Goal: Transaction & Acquisition: Purchase product/service

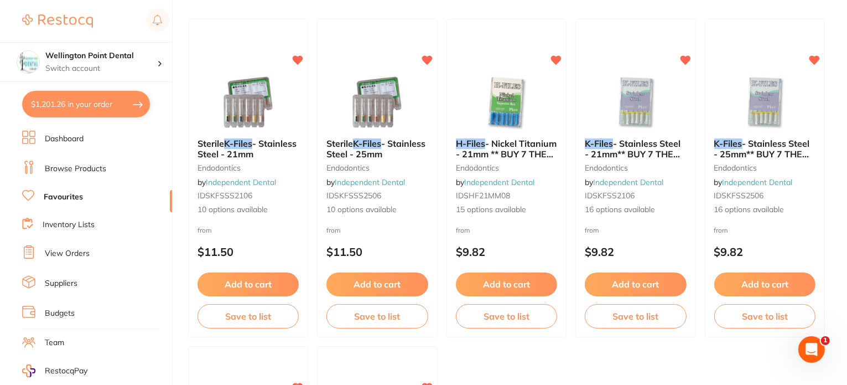
click at [73, 104] on button "$1,201.26 in your order" at bounding box center [86, 104] width 128 height 27
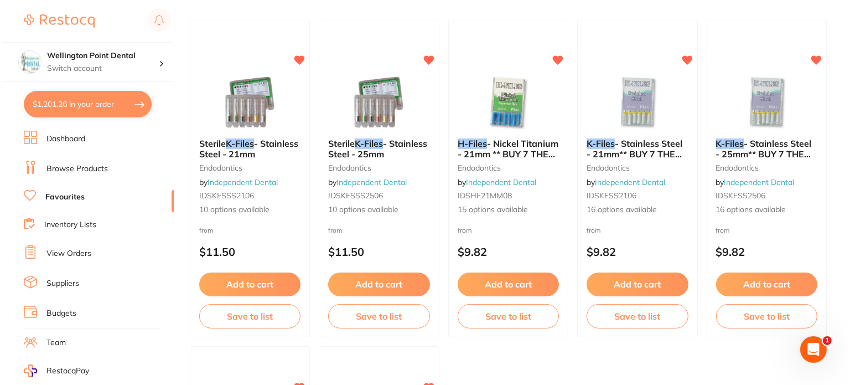
checkbox input "true"
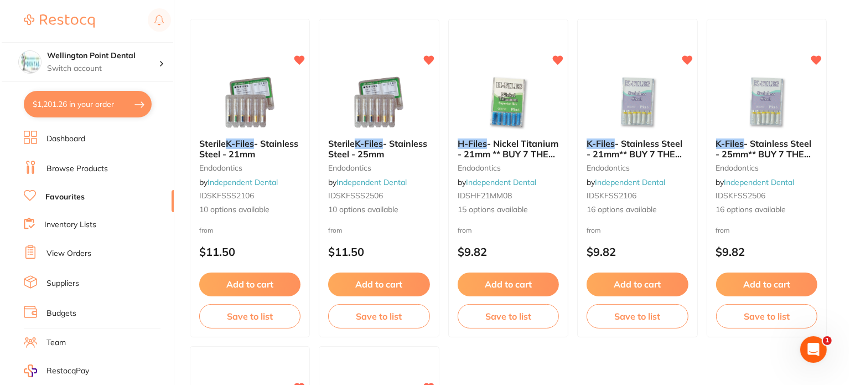
checkbox input "true"
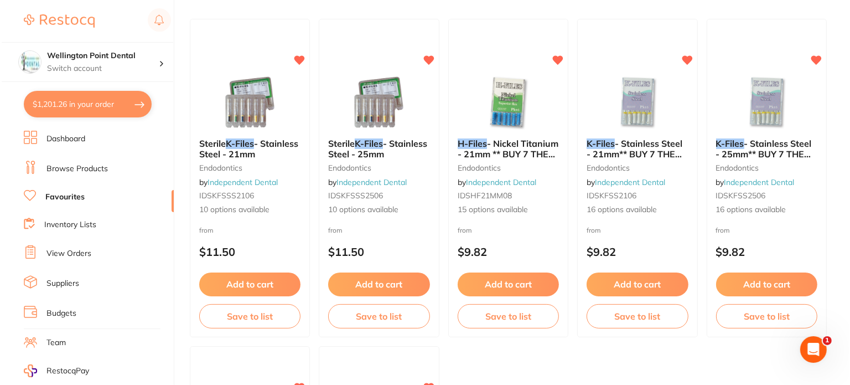
checkbox input "true"
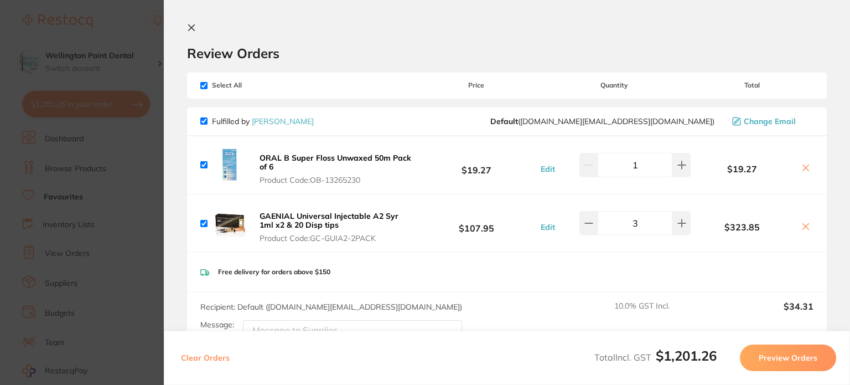
click at [190, 26] on icon at bounding box center [191, 27] width 9 height 9
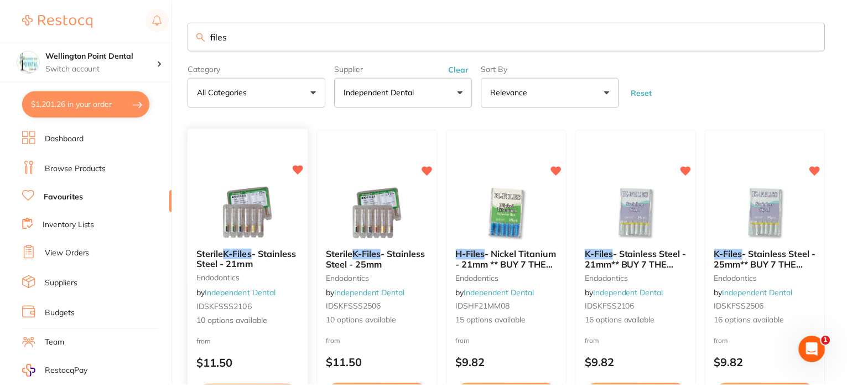
scroll to position [111, 0]
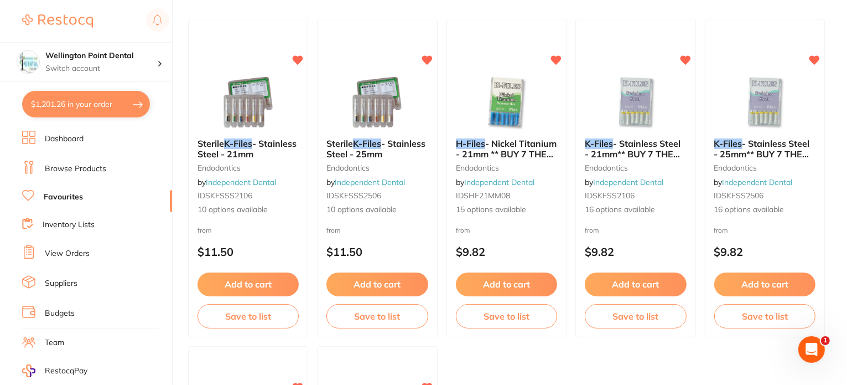
click at [60, 194] on link "Favourites" at bounding box center [63, 196] width 39 height 11
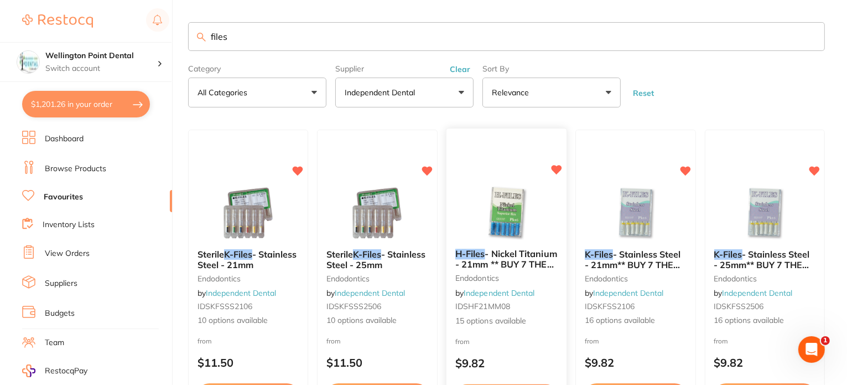
scroll to position [0, 0]
click at [456, 68] on button "Clear" at bounding box center [460, 69] width 27 height 10
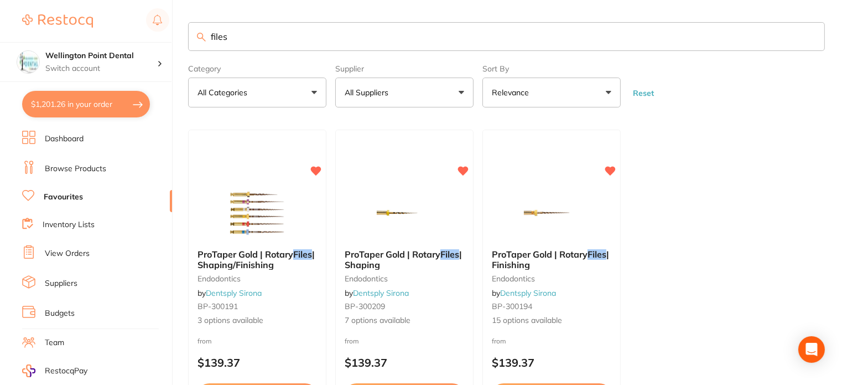
click at [463, 96] on button "All Suppliers" at bounding box center [404, 92] width 138 height 30
drag, startPoint x: 225, startPoint y: 42, endPoint x: 200, endPoint y: 42, distance: 24.9
click at [200, 42] on input "files" at bounding box center [506, 36] width 637 height 29
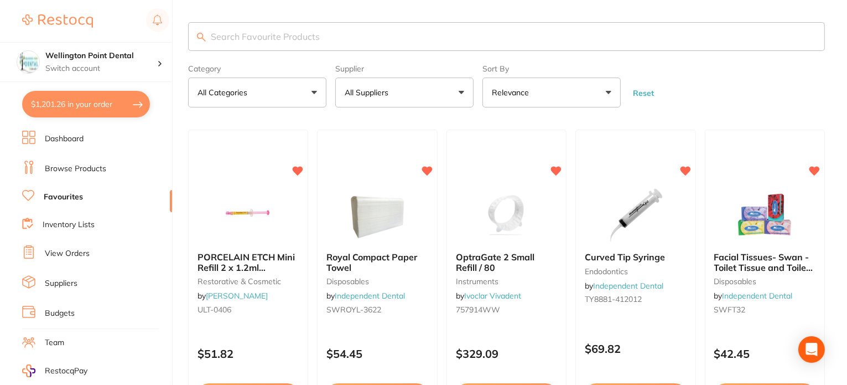
click at [462, 88] on button "All Suppliers" at bounding box center [404, 92] width 138 height 30
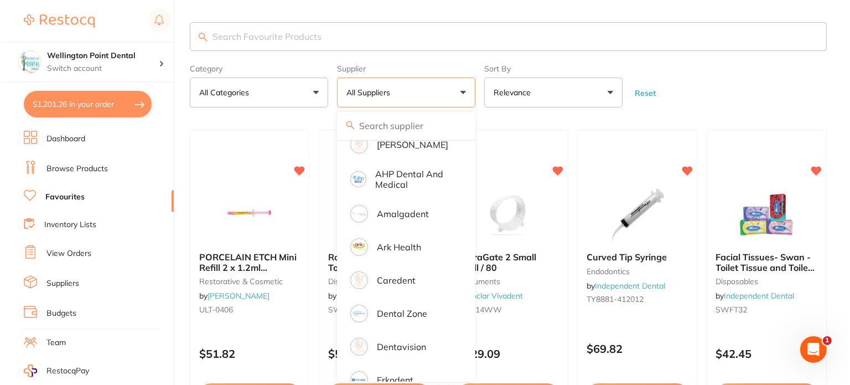
scroll to position [111, 0]
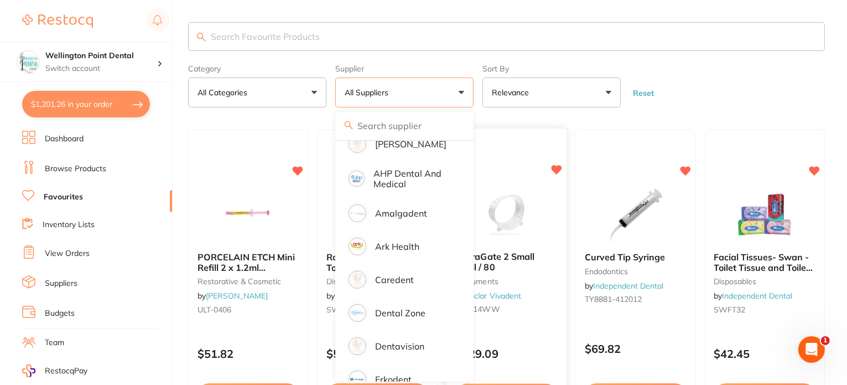
click at [475, 155] on div at bounding box center [507, 143] width 121 height 28
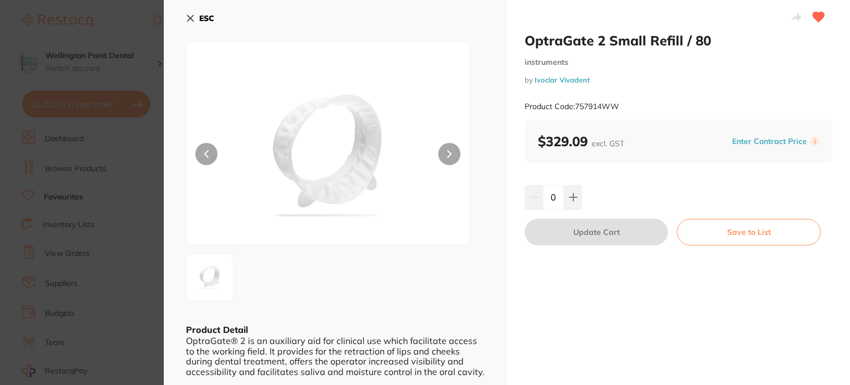
click at [197, 13] on button "ESC" at bounding box center [200, 18] width 28 height 19
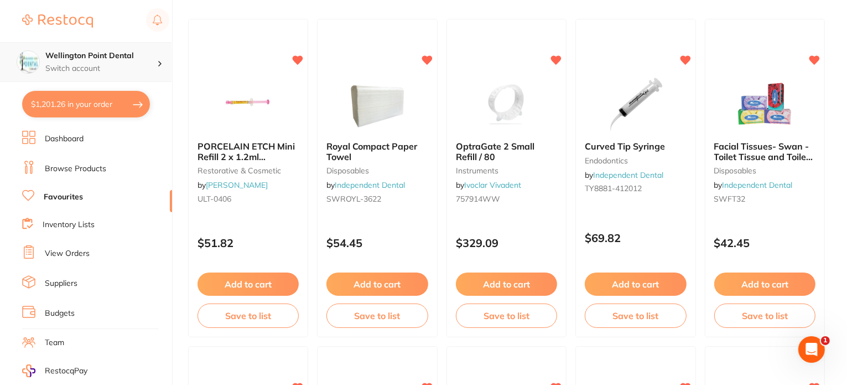
click at [71, 57] on h4 "Wellington Point Dental" at bounding box center [101, 55] width 112 height 11
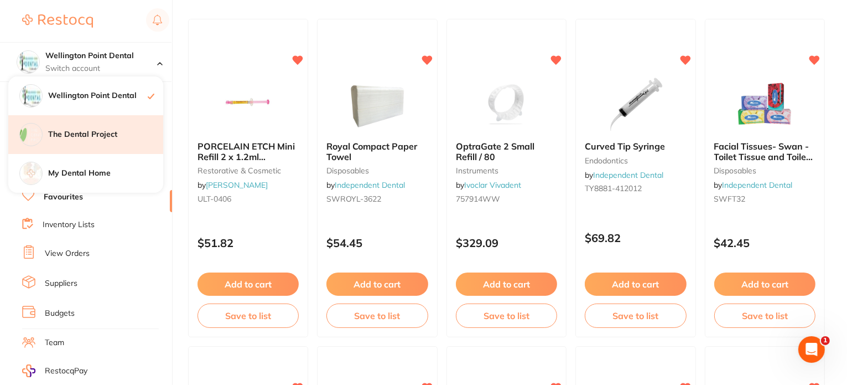
click at [66, 134] on h4 "The Dental Project" at bounding box center [105, 134] width 115 height 11
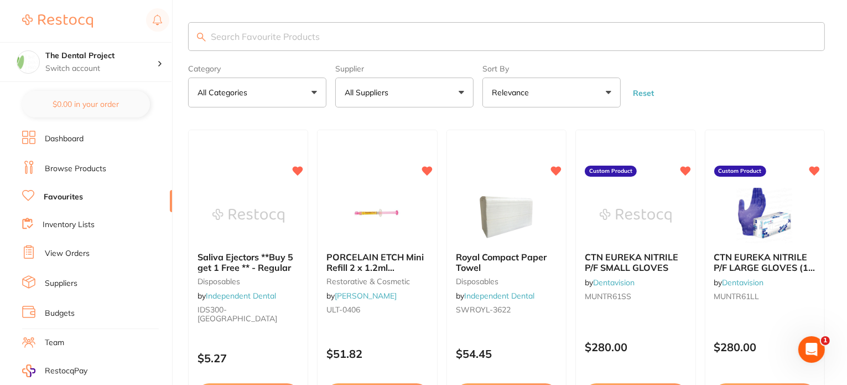
click at [463, 92] on button "All Suppliers" at bounding box center [404, 92] width 138 height 30
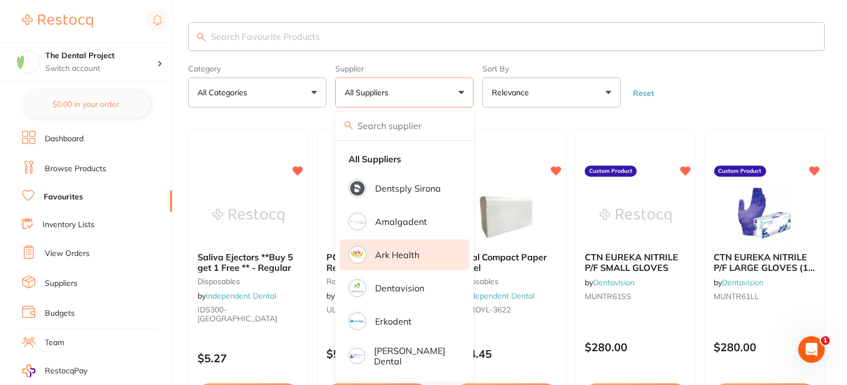
click at [387, 252] on p "Ark Health" at bounding box center [397, 255] width 44 height 10
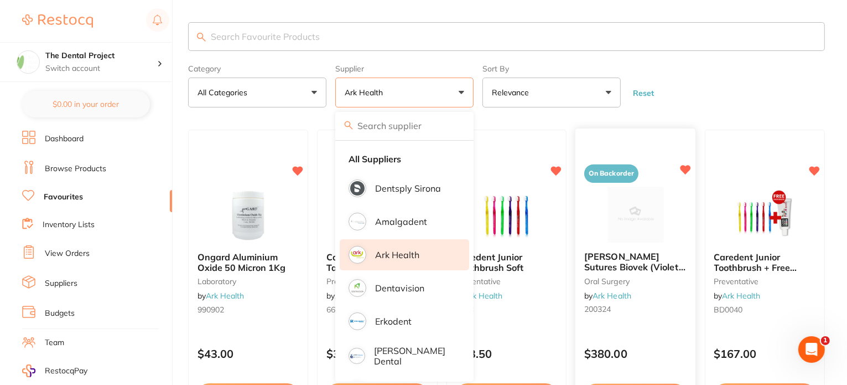
click at [677, 254] on span "[PERSON_NAME] Sutures Biovek (Violet) 4-0 45cm 19mm 3/8 Circle R/C-P (NAB405)" at bounding box center [634, 272] width 101 height 42
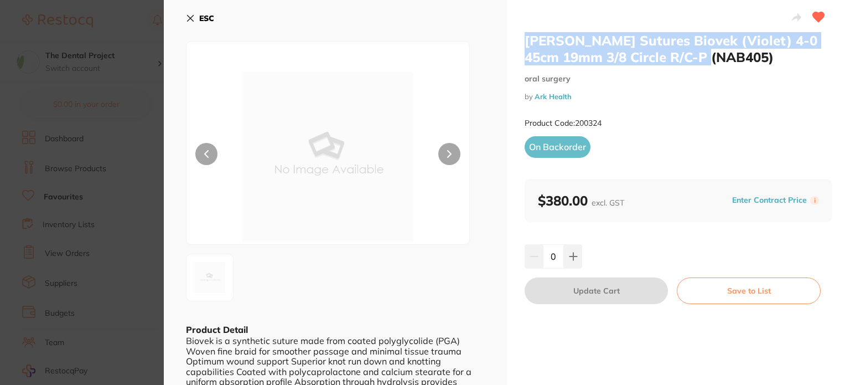
drag, startPoint x: 709, startPoint y: 56, endPoint x: 509, endPoint y: 46, distance: 200.6
click at [509, 46] on div "Dynek Sutures Biovek (Violet) 4-0 45cm 19mm 3/8 Circle R/C-P (NAB405) oral surg…" at bounding box center [678, 213] width 343 height 426
copy h2 "[PERSON_NAME] Sutures Biovek (Violet) 4-0 45cm 19mm 3/8 Circle R/C-P (NAB405)"
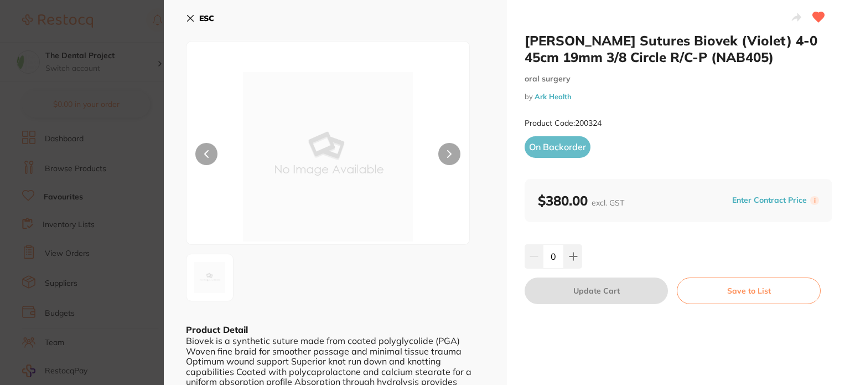
click at [435, 63] on div at bounding box center [328, 143] width 284 height 204
click at [200, 13] on b "ESC" at bounding box center [206, 18] width 15 height 10
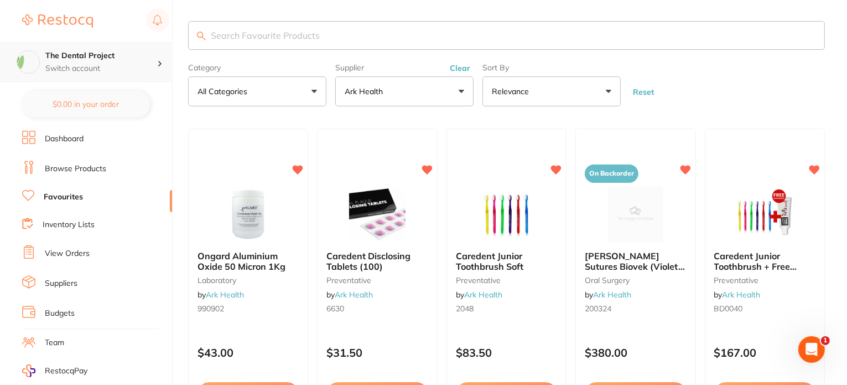
click at [99, 59] on h4 "The Dental Project" at bounding box center [101, 55] width 112 height 11
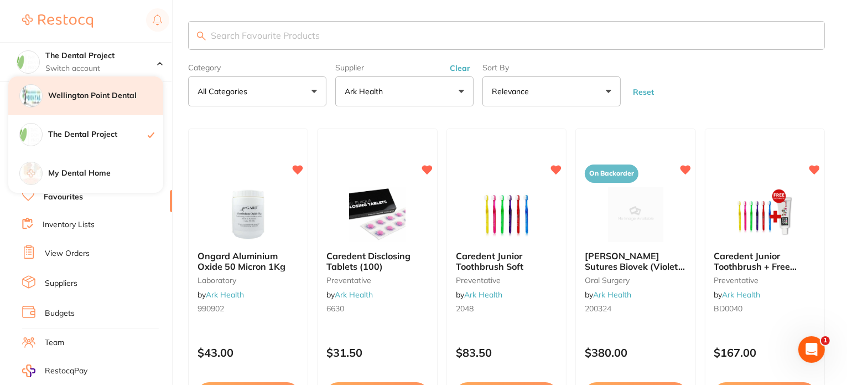
click at [86, 95] on h4 "Wellington Point Dental" at bounding box center [105, 95] width 115 height 11
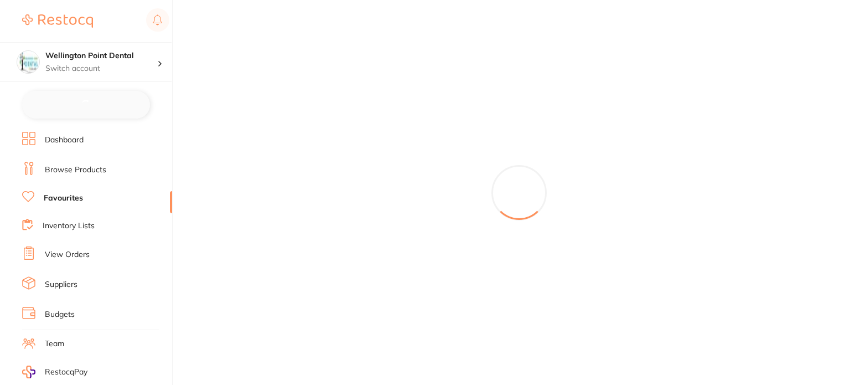
checkbox input "false"
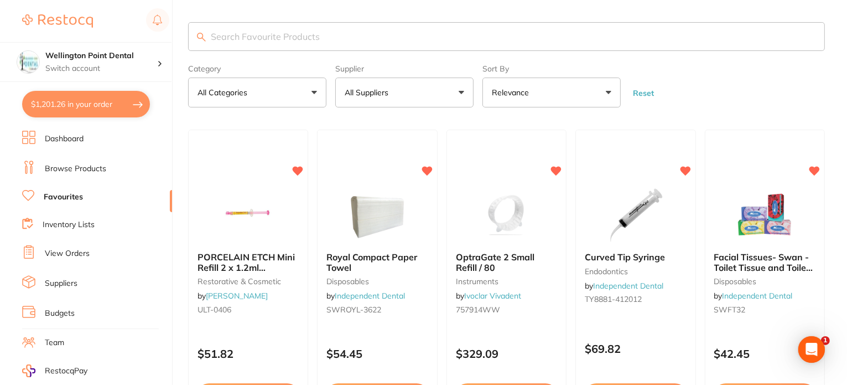
click at [224, 35] on input "search" at bounding box center [506, 36] width 637 height 29
paste input "[PERSON_NAME] Sutures Biovek (Violet) 4-0 45cm 19mm 3/8 Circle R/C-P (NAB405)"
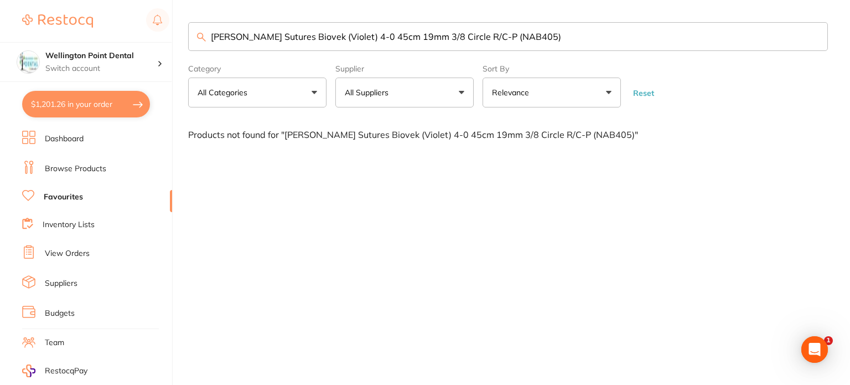
drag, startPoint x: 495, startPoint y: 37, endPoint x: 273, endPoint y: 35, distance: 221.9
click at [273, 35] on input "[PERSON_NAME] Sutures Biovek (Violet) 4-0 45cm 19mm 3/8 Circle R/C-P (NAB405)" at bounding box center [508, 36] width 640 height 29
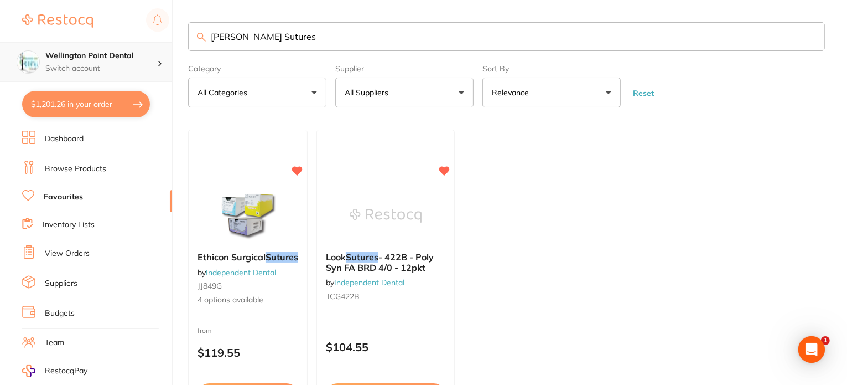
type input "Dynek Sutures"
click at [84, 59] on h4 "Wellington Point Dental" at bounding box center [101, 55] width 112 height 11
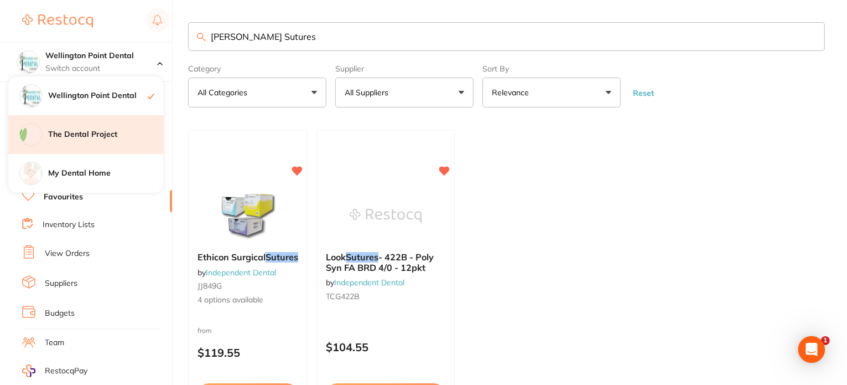
click at [70, 134] on h4 "The Dental Project" at bounding box center [105, 134] width 115 height 11
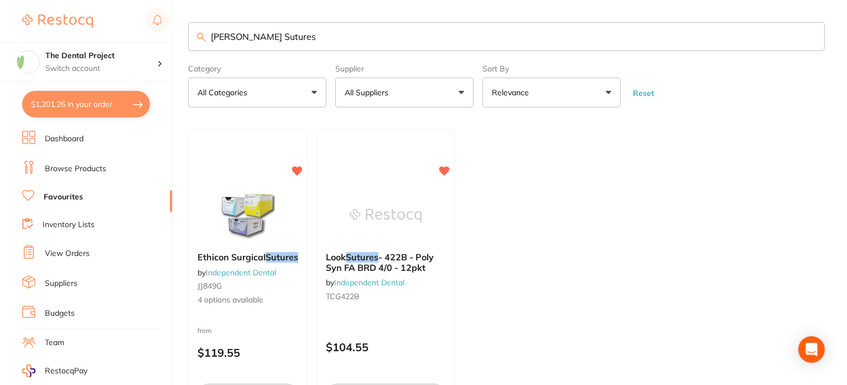
checkbox input "true"
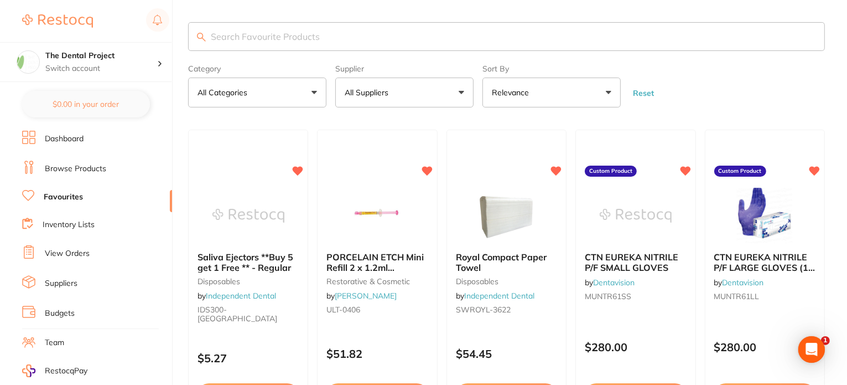
click at [465, 91] on button "All Suppliers" at bounding box center [404, 92] width 138 height 30
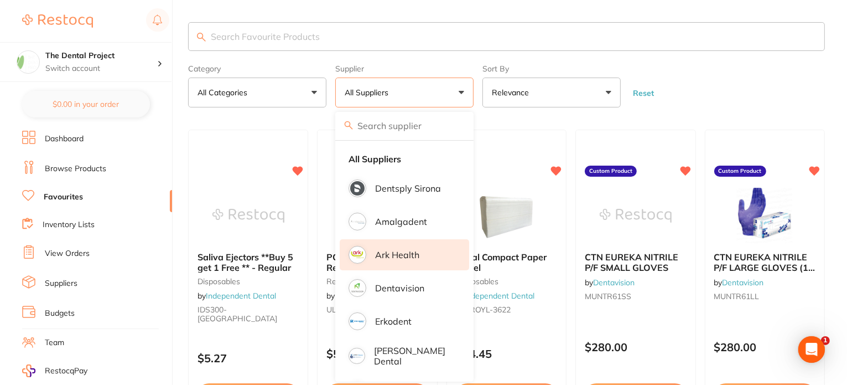
click at [388, 252] on p "Ark Health" at bounding box center [397, 255] width 44 height 10
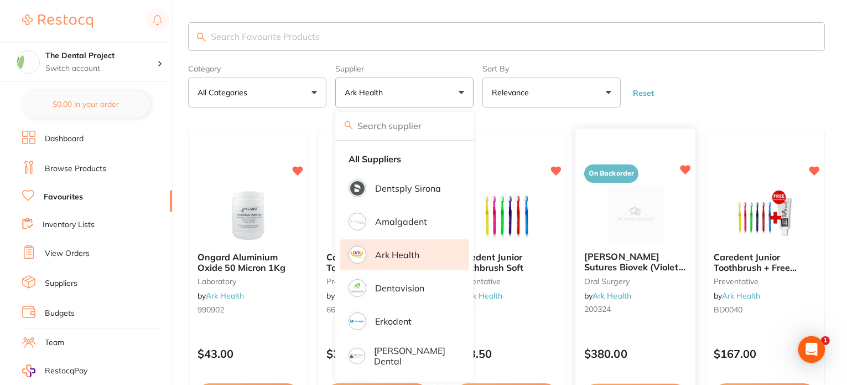
click at [618, 263] on span "[PERSON_NAME] Sutures Biovek (Violet) 4-0 45cm 19mm 3/8 Circle R/C-P (NAB405)" at bounding box center [634, 272] width 101 height 42
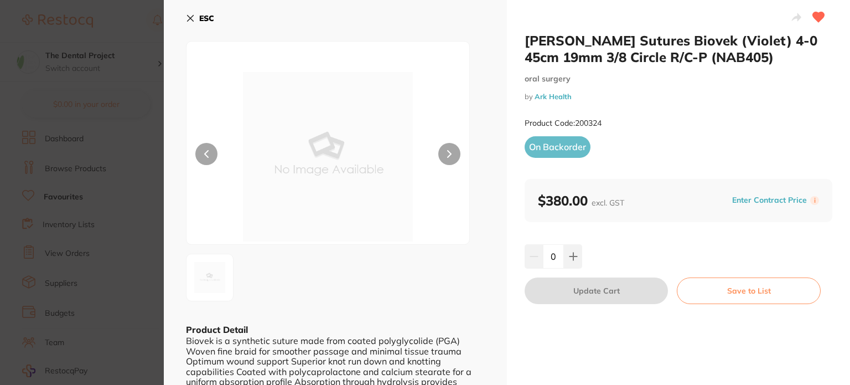
click at [204, 17] on b "ESC" at bounding box center [206, 18] width 15 height 10
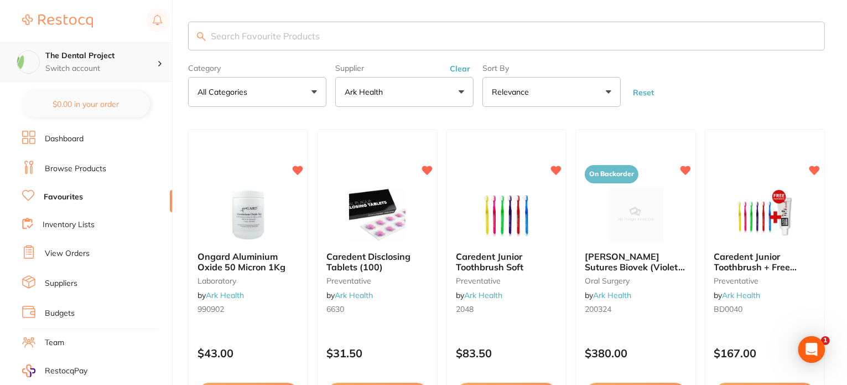
click at [67, 53] on h4 "The Dental Project" at bounding box center [101, 55] width 112 height 11
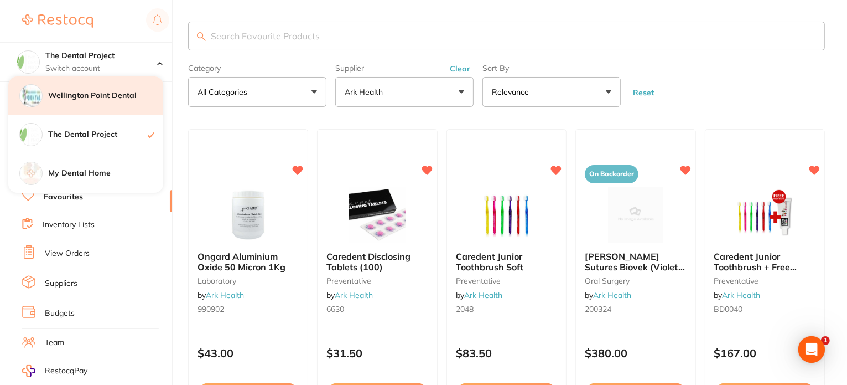
click at [75, 97] on h4 "Wellington Point Dental" at bounding box center [105, 95] width 115 height 11
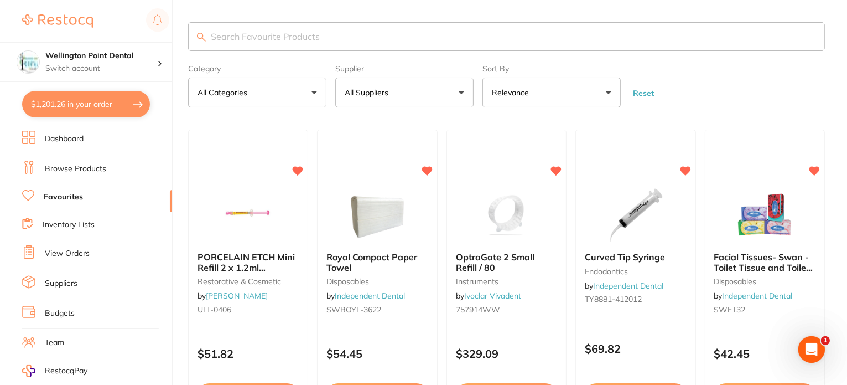
click at [262, 34] on input "search" at bounding box center [506, 36] width 637 height 29
click at [460, 89] on button "All Suppliers" at bounding box center [404, 92] width 138 height 30
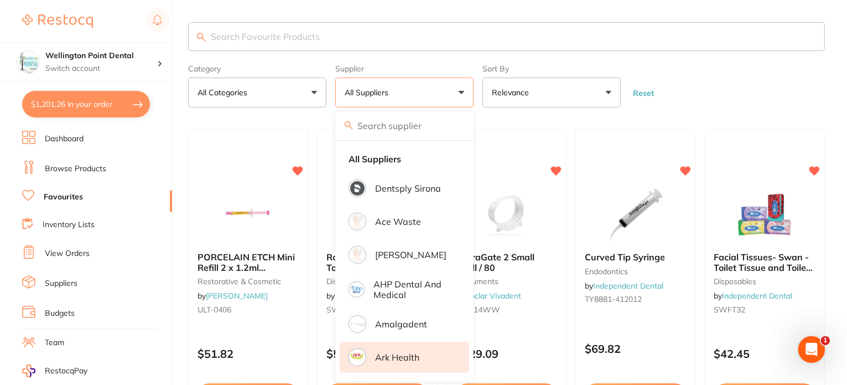
click at [385, 353] on p "Ark Health" at bounding box center [397, 357] width 44 height 10
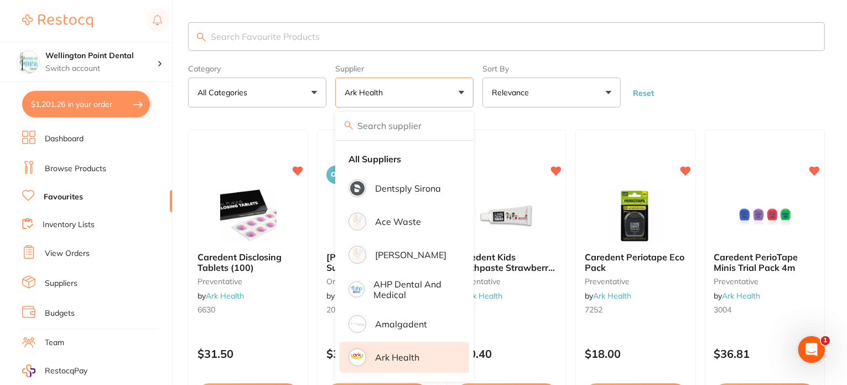
click at [551, 126] on main "Category All Categories All Categories [MEDICAL_DATA] preventative Clear Catego…" at bounding box center [517, 252] width 659 height 505
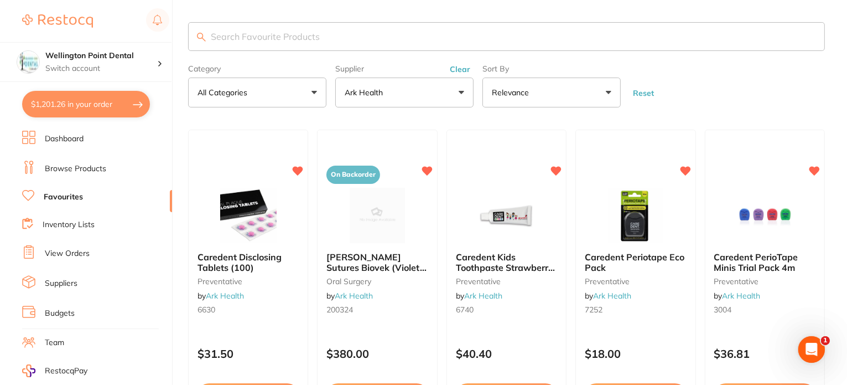
click at [224, 32] on input "search" at bounding box center [506, 36] width 637 height 29
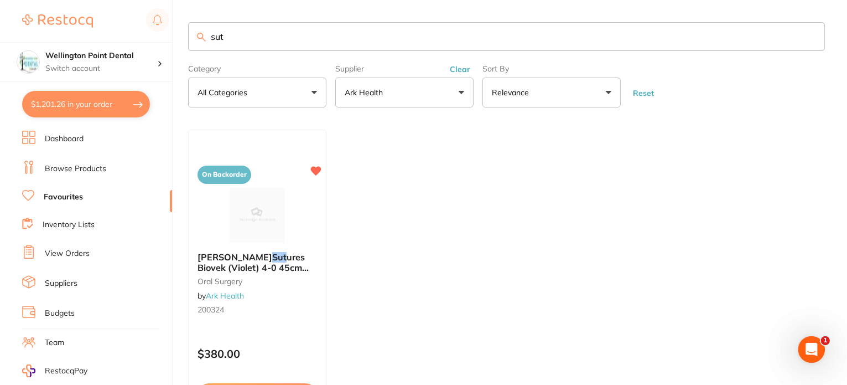
click at [463, 69] on button "Clear" at bounding box center [460, 69] width 27 height 10
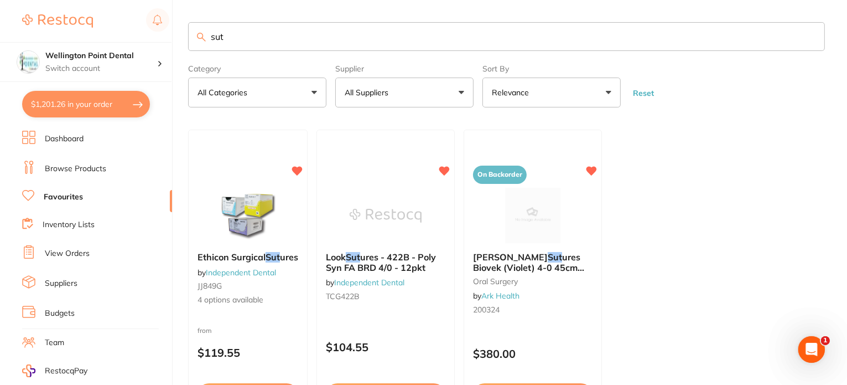
click at [263, 37] on input "sut" at bounding box center [506, 36] width 637 height 29
type input "s"
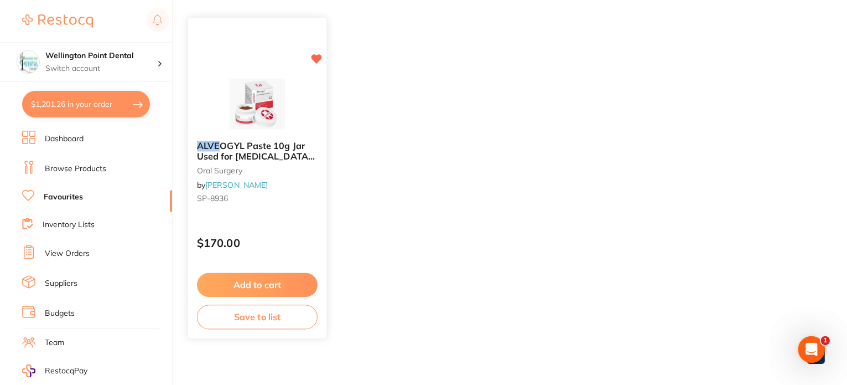
type input "alve"
drag, startPoint x: 253, startPoint y: 283, endPoint x: 242, endPoint y: 286, distance: 11.8
click at [253, 284] on button "Add to cart" at bounding box center [258, 283] width 120 height 23
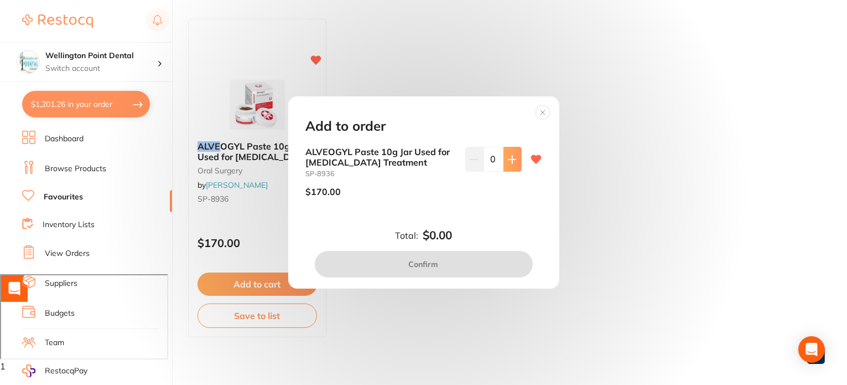
click at [508, 158] on icon at bounding box center [512, 159] width 9 height 9
type input "1"
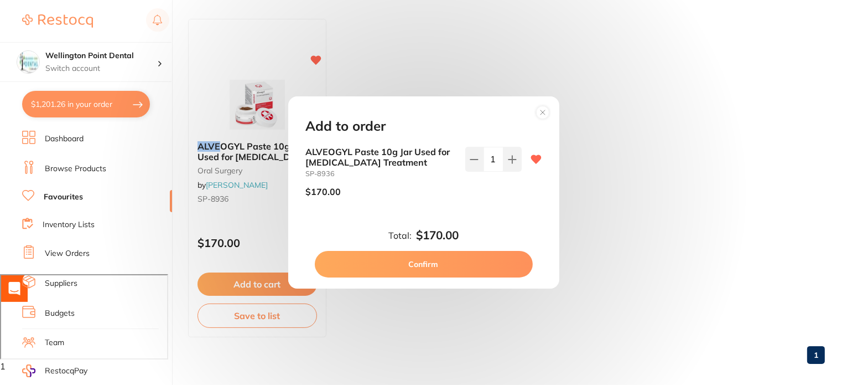
click at [421, 263] on button "Confirm" at bounding box center [424, 264] width 218 height 27
